Goal: Find contact information: Find contact information

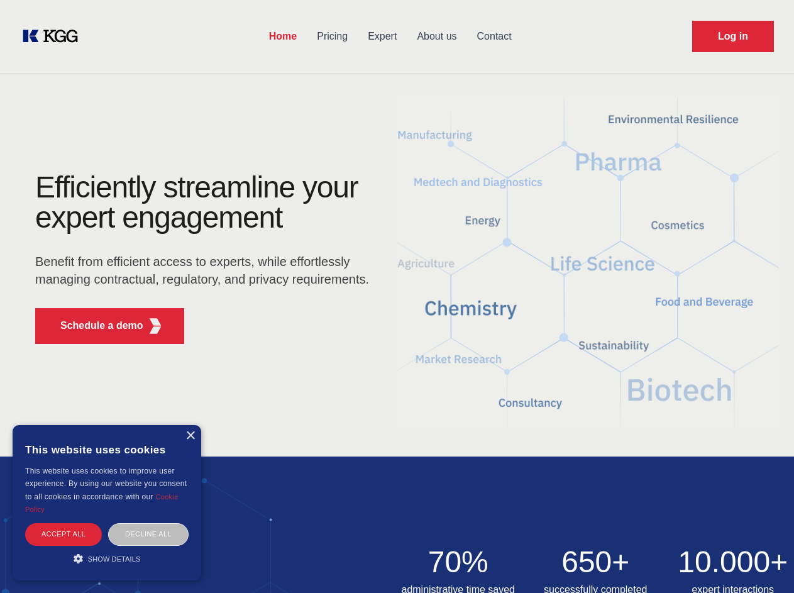
click at [397, 296] on div "Efficiently streamline your expert engagement Benefit from efficient access to …" at bounding box center [206, 263] width 382 height 182
click at [94, 326] on p "Schedule a demo" at bounding box center [101, 325] width 83 height 15
click at [190, 436] on div "× This website uses cookies This website uses cookies to improve user experienc…" at bounding box center [107, 502] width 189 height 155
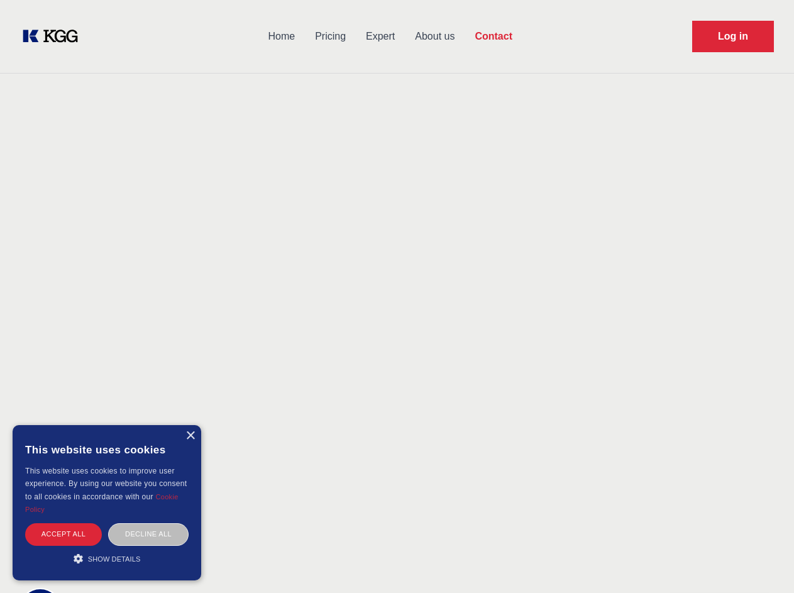
click at [63, 534] on div "Accept all" at bounding box center [63, 534] width 77 height 22
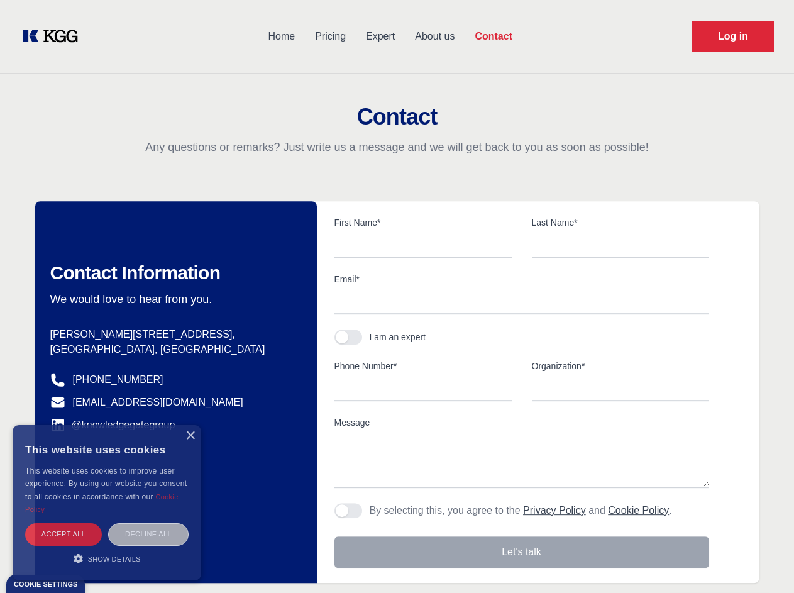
click at [148, 534] on div "Decline all" at bounding box center [148, 534] width 80 height 22
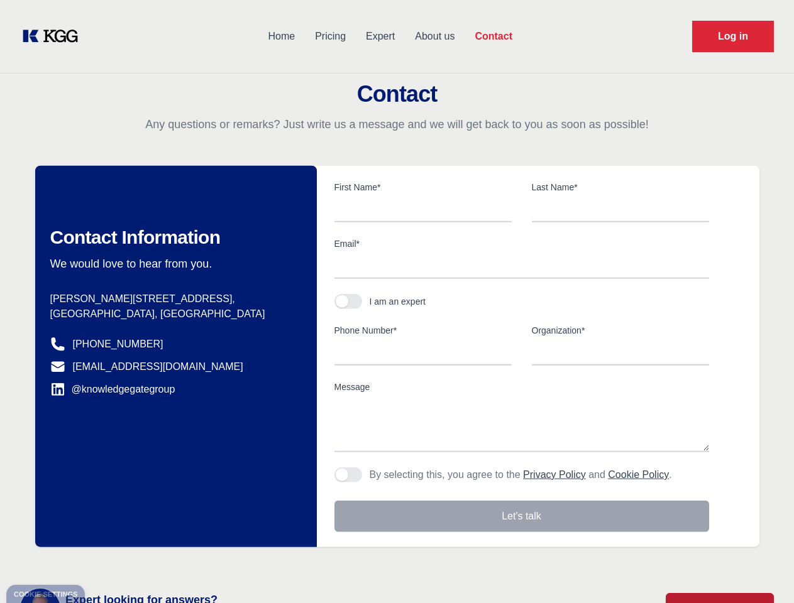
click at [107, 558] on main "Contact Any questions or remarks? Just write us a message and we will get back …" at bounding box center [397, 327] width 794 height 654
